Goal: Download file/media

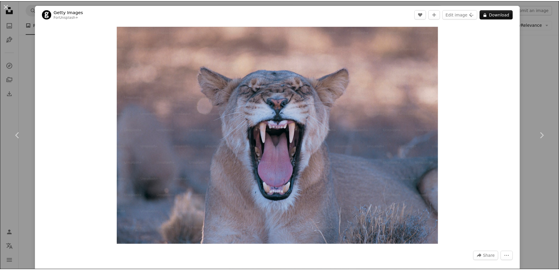
scroll to position [117, 0]
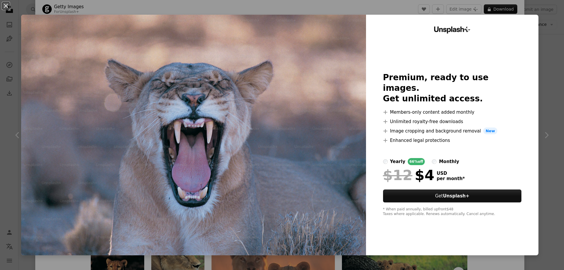
click at [548, 35] on div "An X shape Unsplash+ Premium, ready to use images. Get unlimited access. A plus…" at bounding box center [282, 135] width 564 height 270
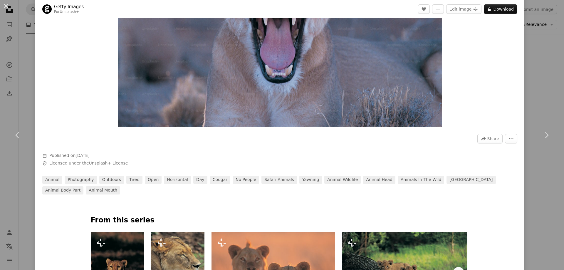
click at [541, 68] on div "An X shape Chevron left Chevron right Getty Images For Unsplash+ A heart A plus…" at bounding box center [282, 135] width 564 height 270
